Goal: Task Accomplishment & Management: Manage account settings

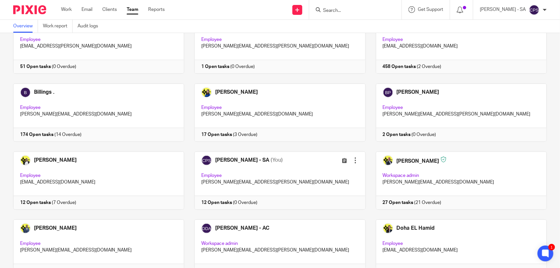
scroll to position [41, 0]
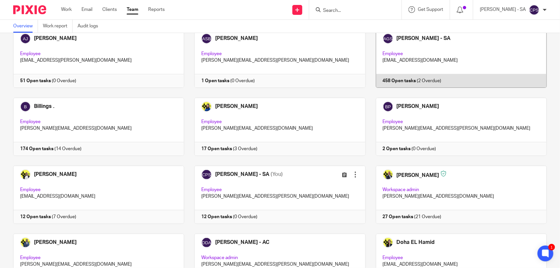
click at [457, 53] on link at bounding box center [456, 59] width 181 height 58
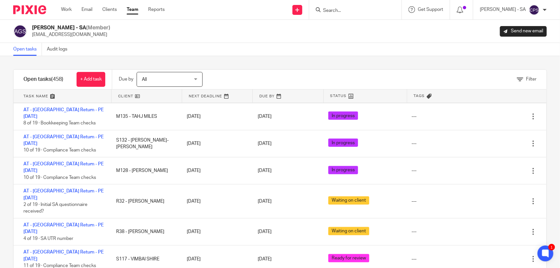
scroll to position [2560, 0]
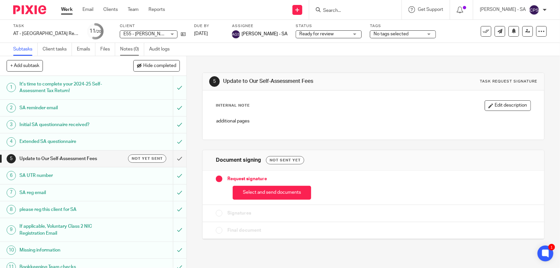
click at [130, 52] on link "Notes (0)" at bounding box center [132, 49] width 24 height 13
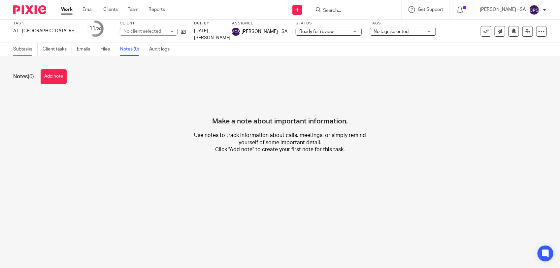
click at [16, 53] on link "Subtasks" at bounding box center [25, 49] width 24 height 13
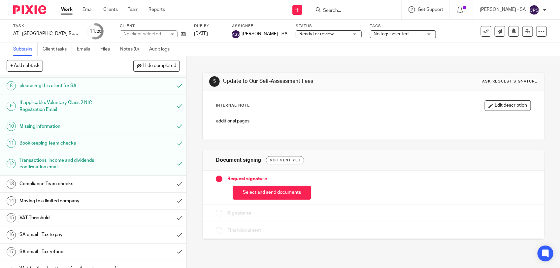
scroll to position [165, 0]
